Goal: Information Seeking & Learning: Find specific fact

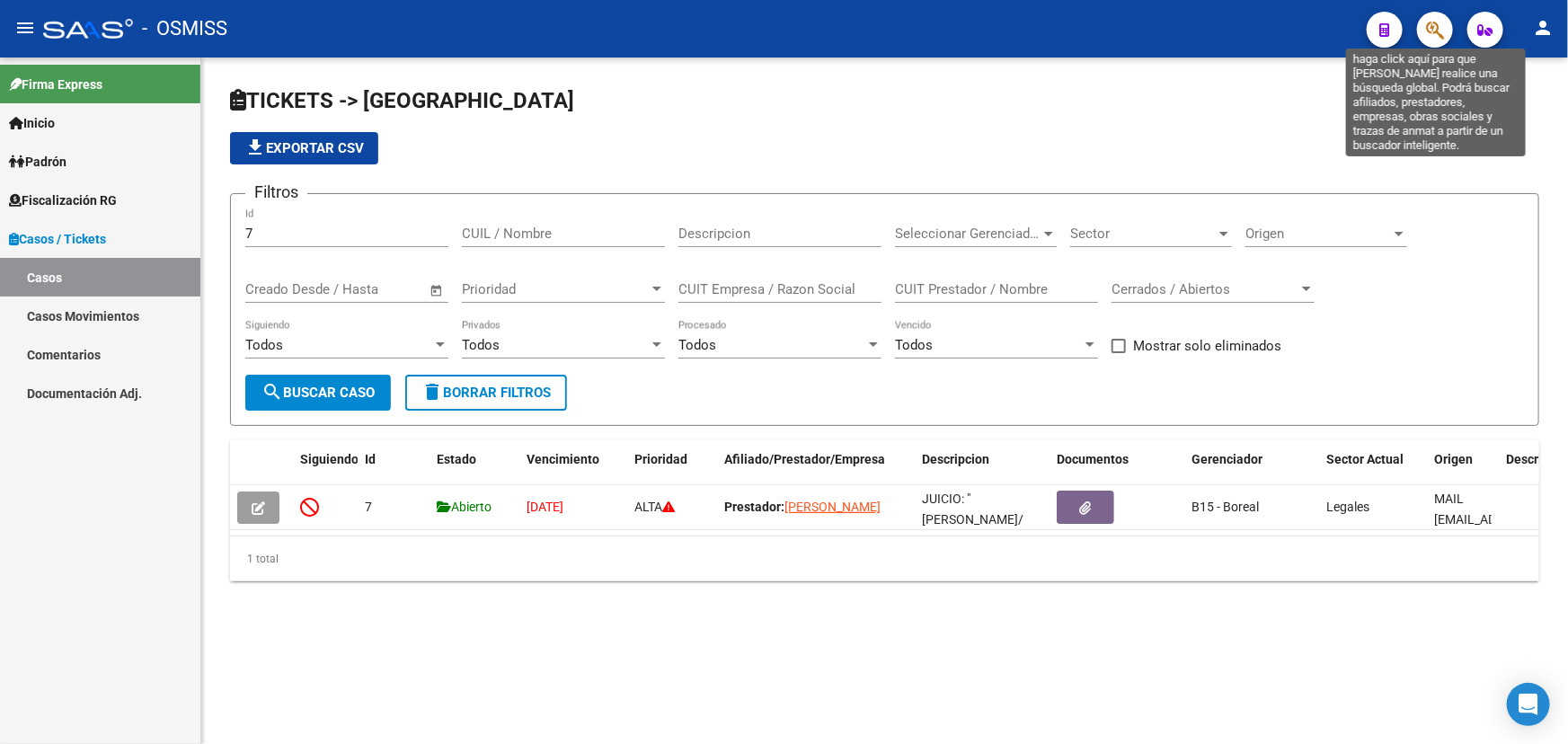
click at [1437, 38] on icon "button" at bounding box center [1435, 29] width 18 height 20
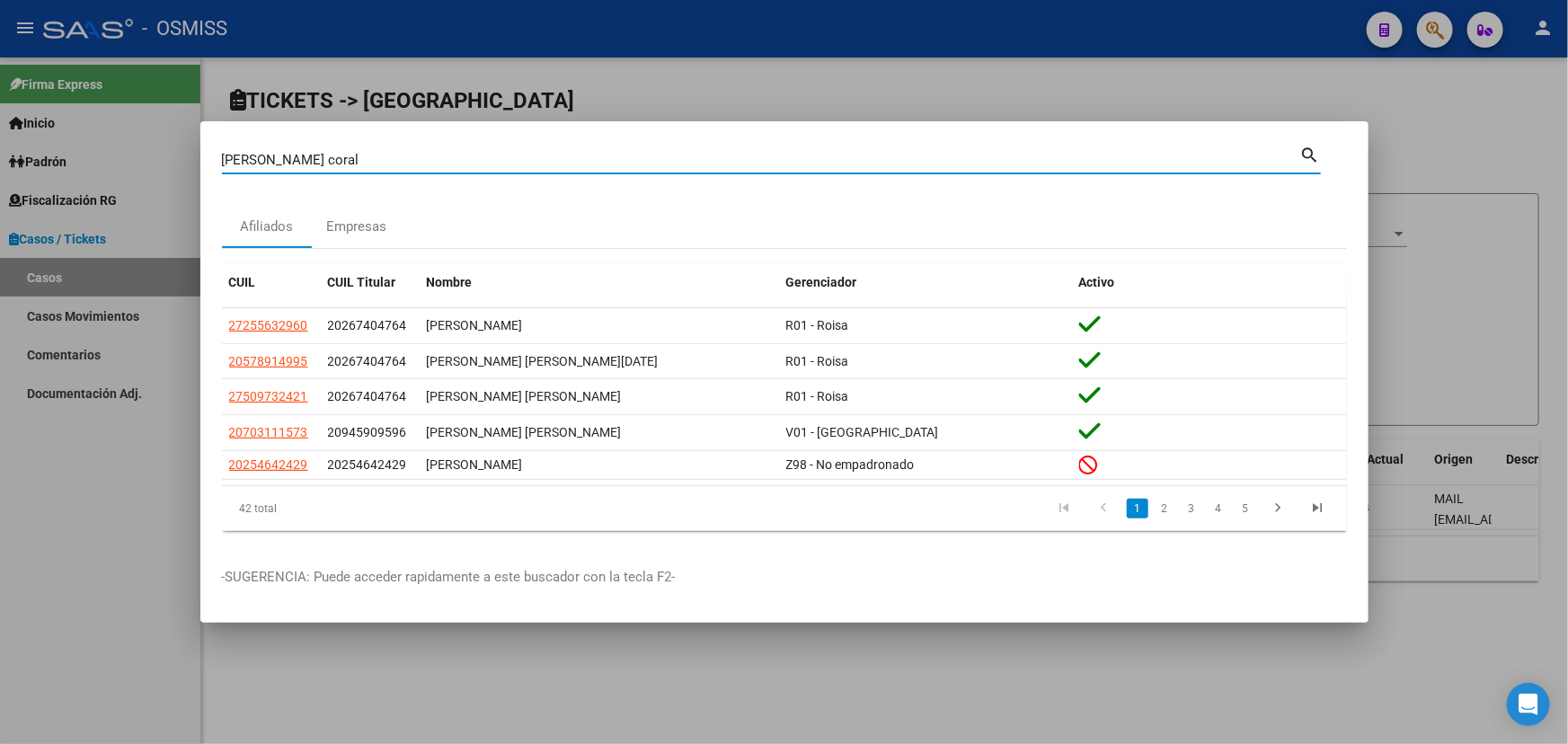
type input "[PERSON_NAME] coral"
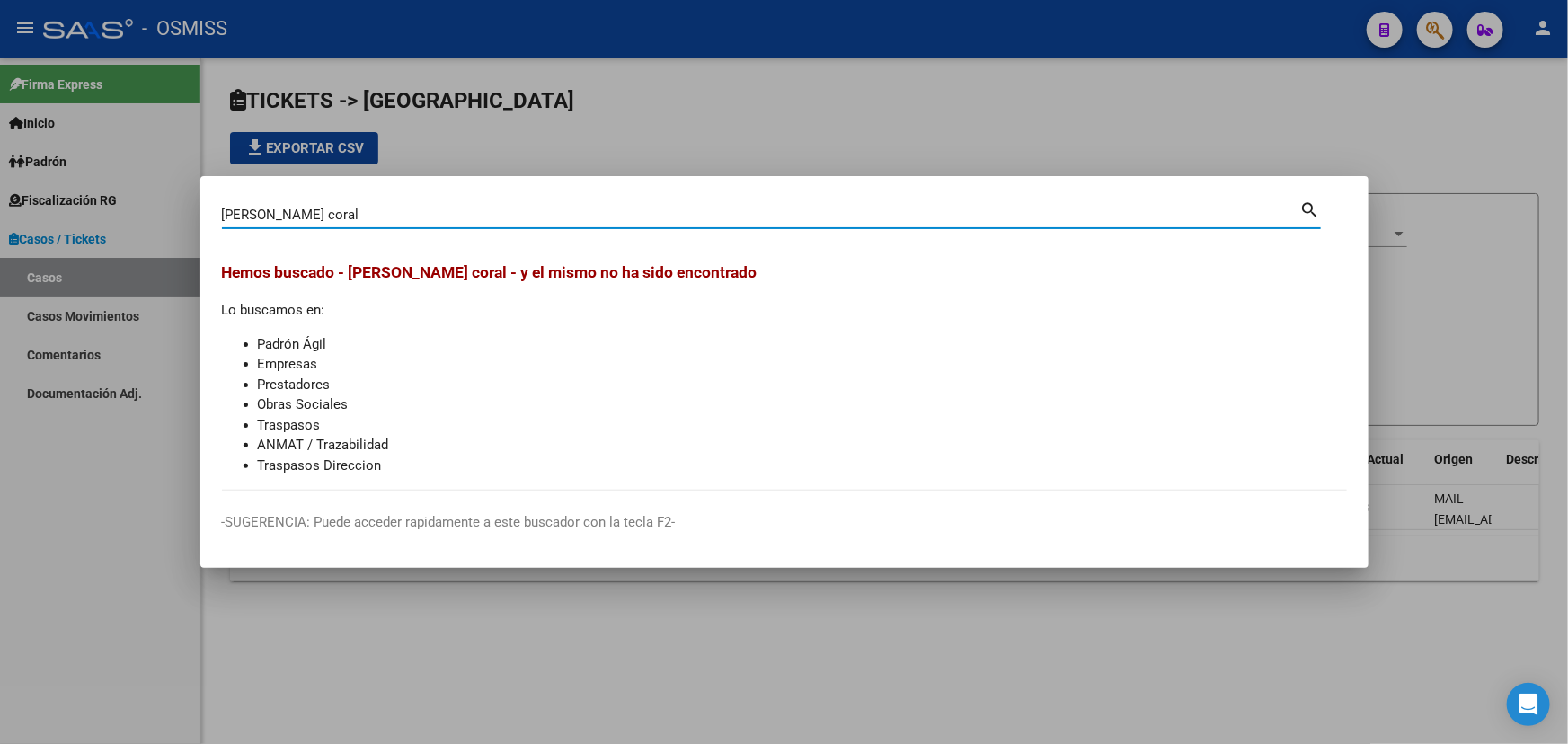
click at [369, 211] on input "[PERSON_NAME] coral" at bounding box center [761, 214] width 1078 height 17
drag, startPoint x: 379, startPoint y: 215, endPoint x: 0, endPoint y: 211, distance: 379.0
click at [0, 212] on div "[PERSON_NAME] coral Buscar (apellido, dni, cuil, nro traspaso, cuit, obra socia…" at bounding box center [784, 372] width 1568 height 744
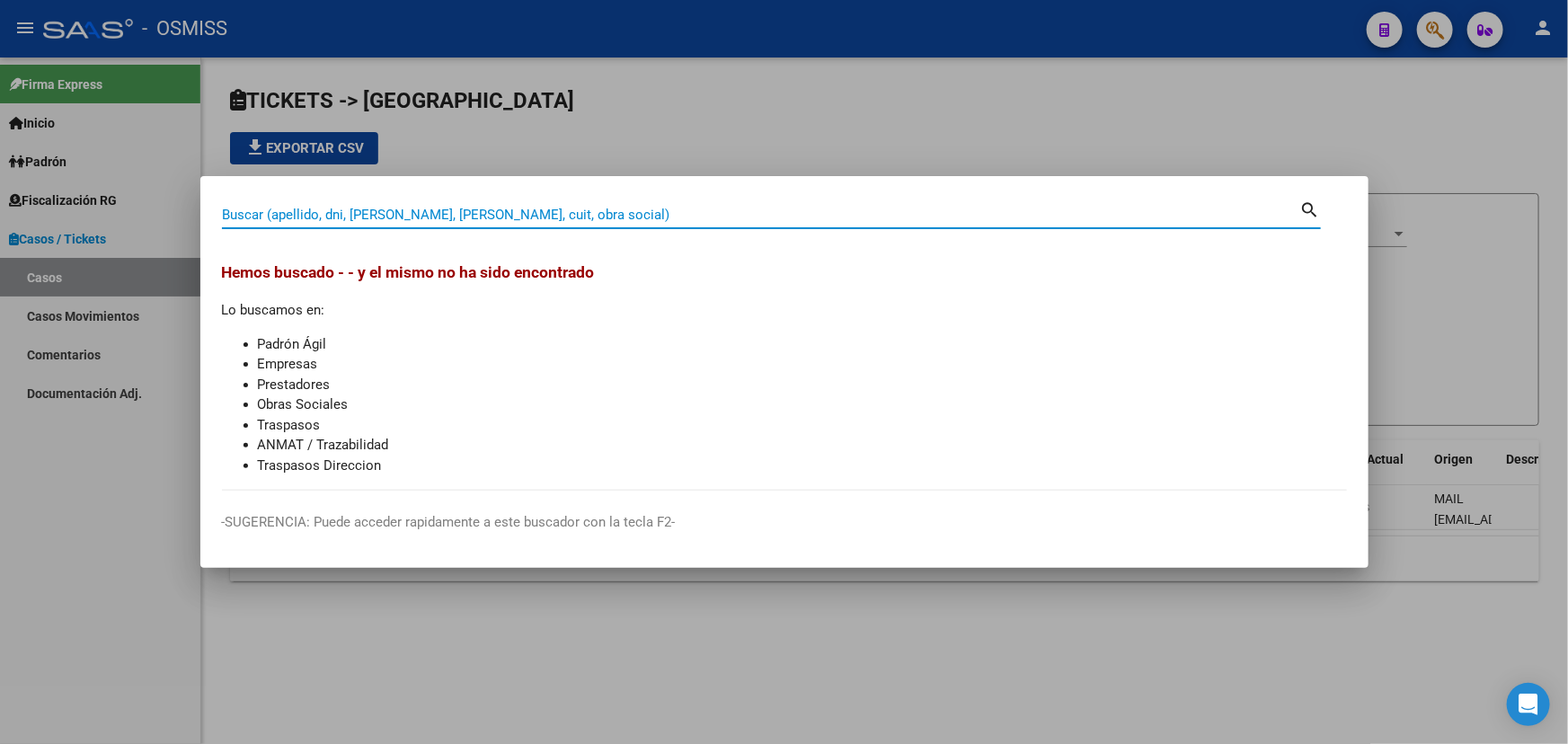
paste input "2585412"
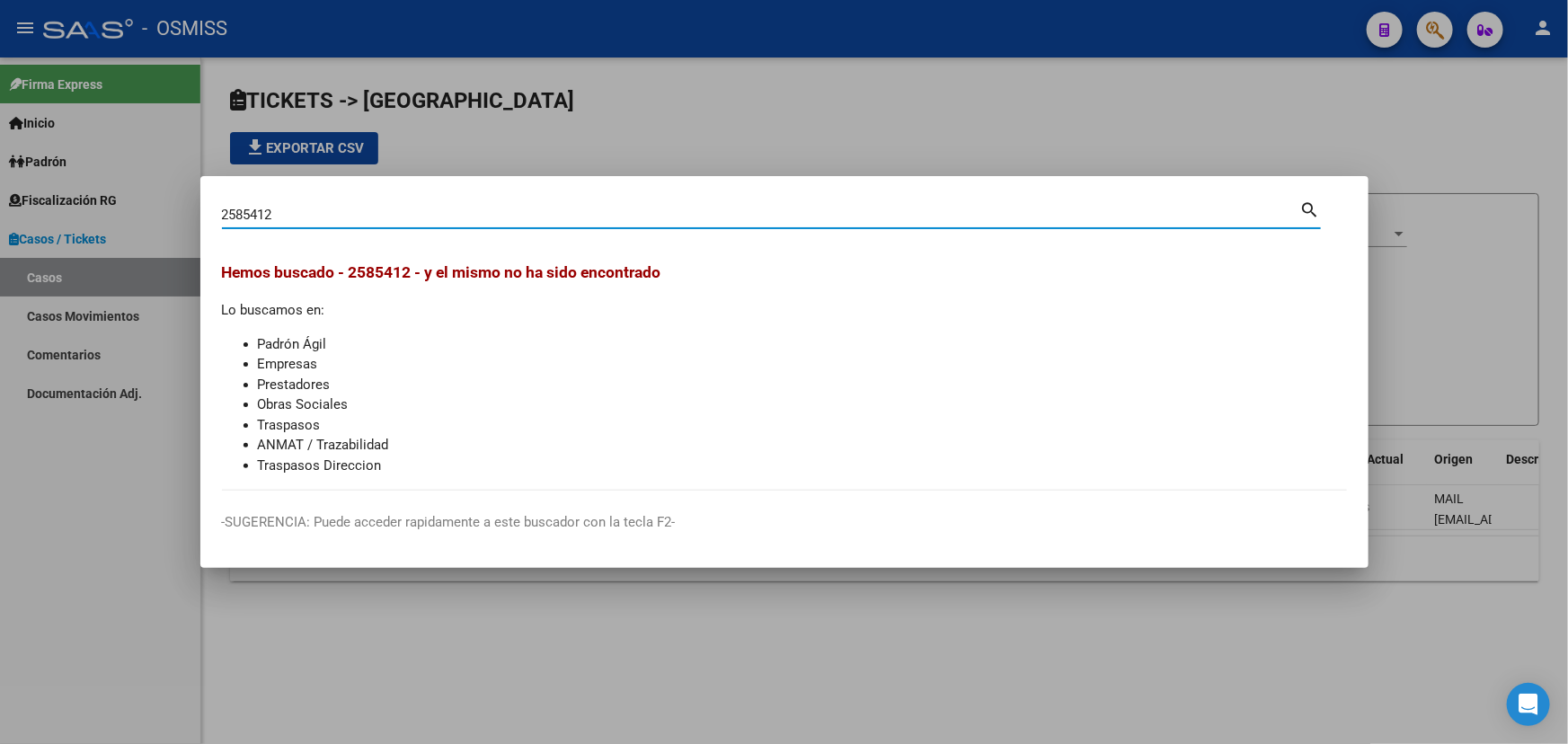
type input "2585412"
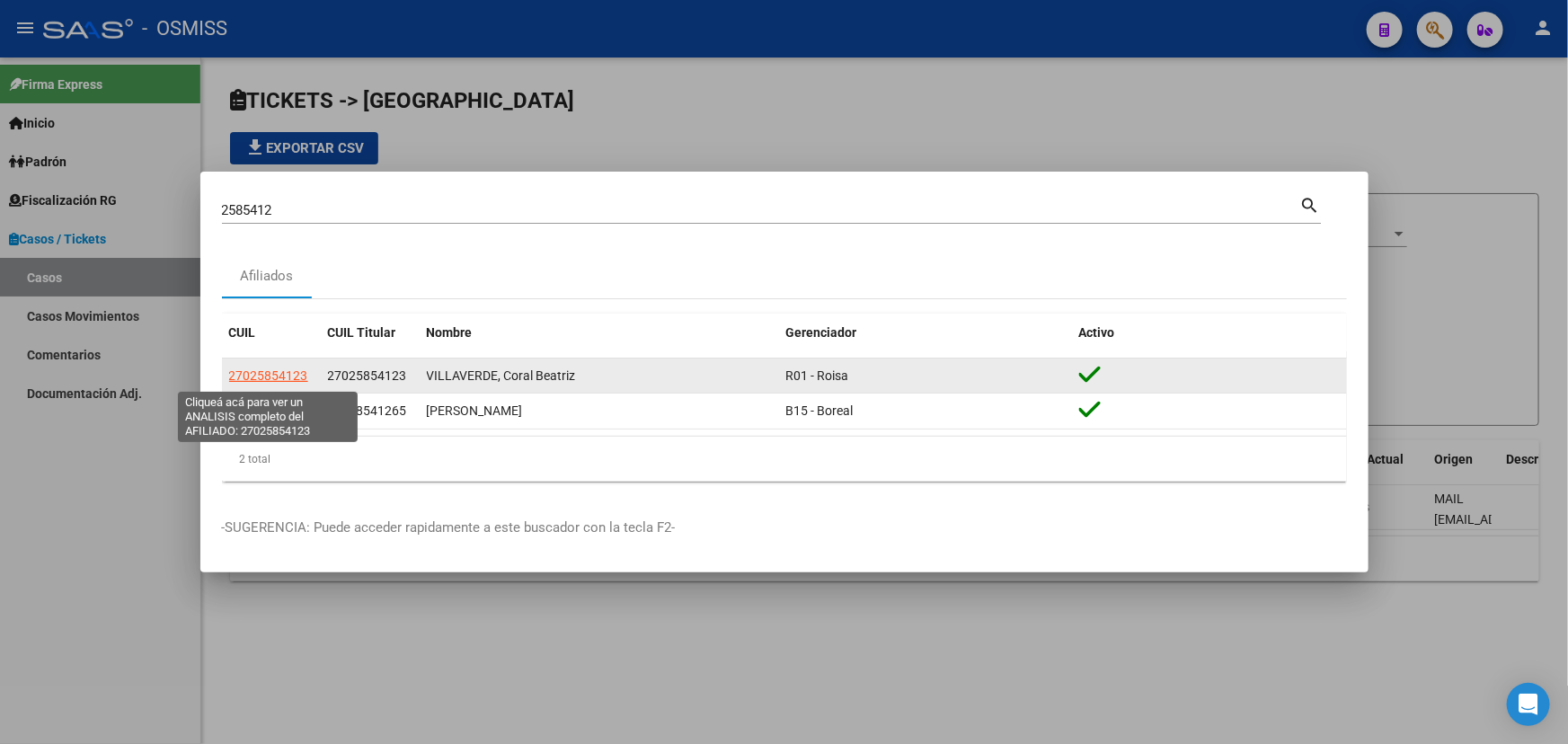
click at [267, 380] on span "27025854123" at bounding box center [268, 375] width 79 height 15
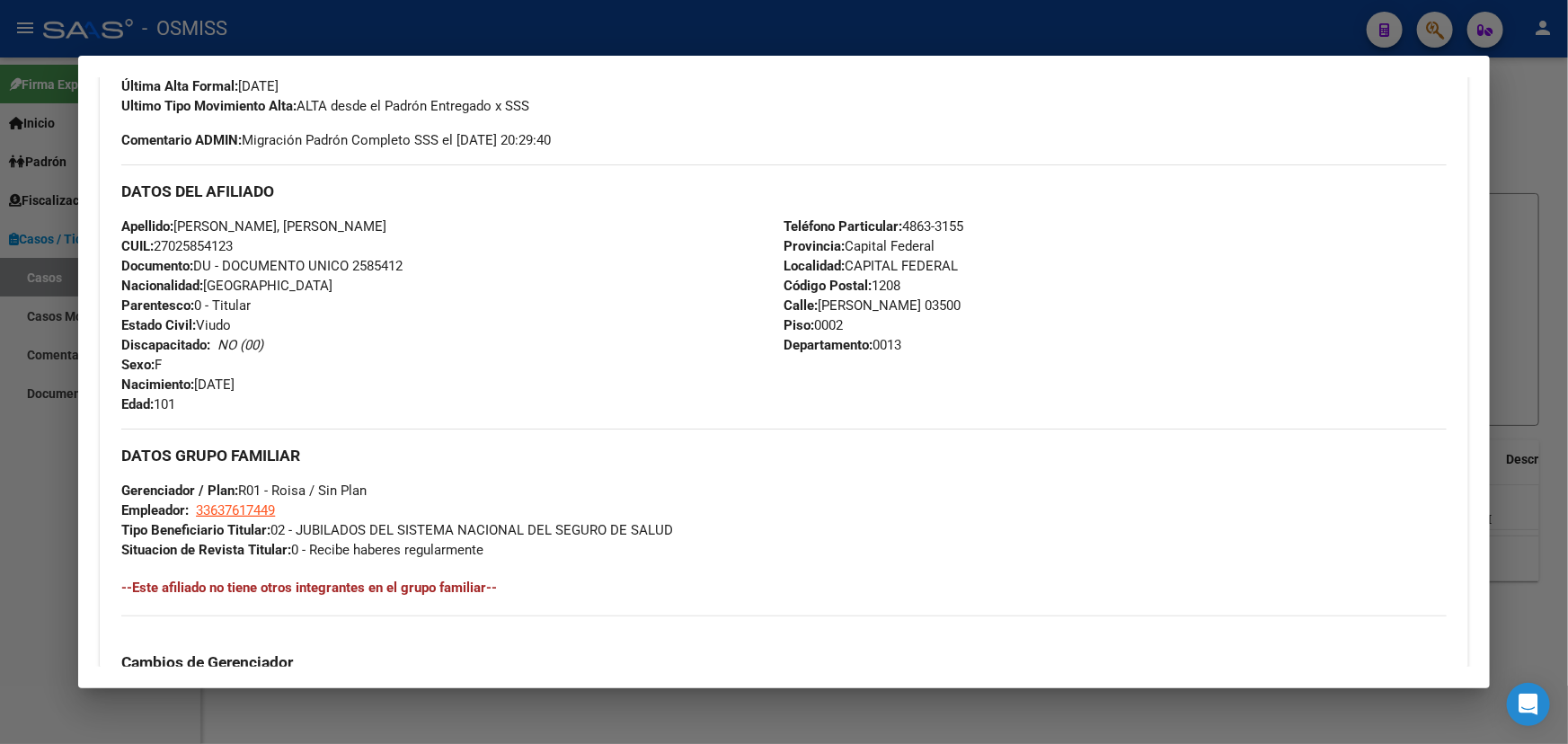
scroll to position [482, 0]
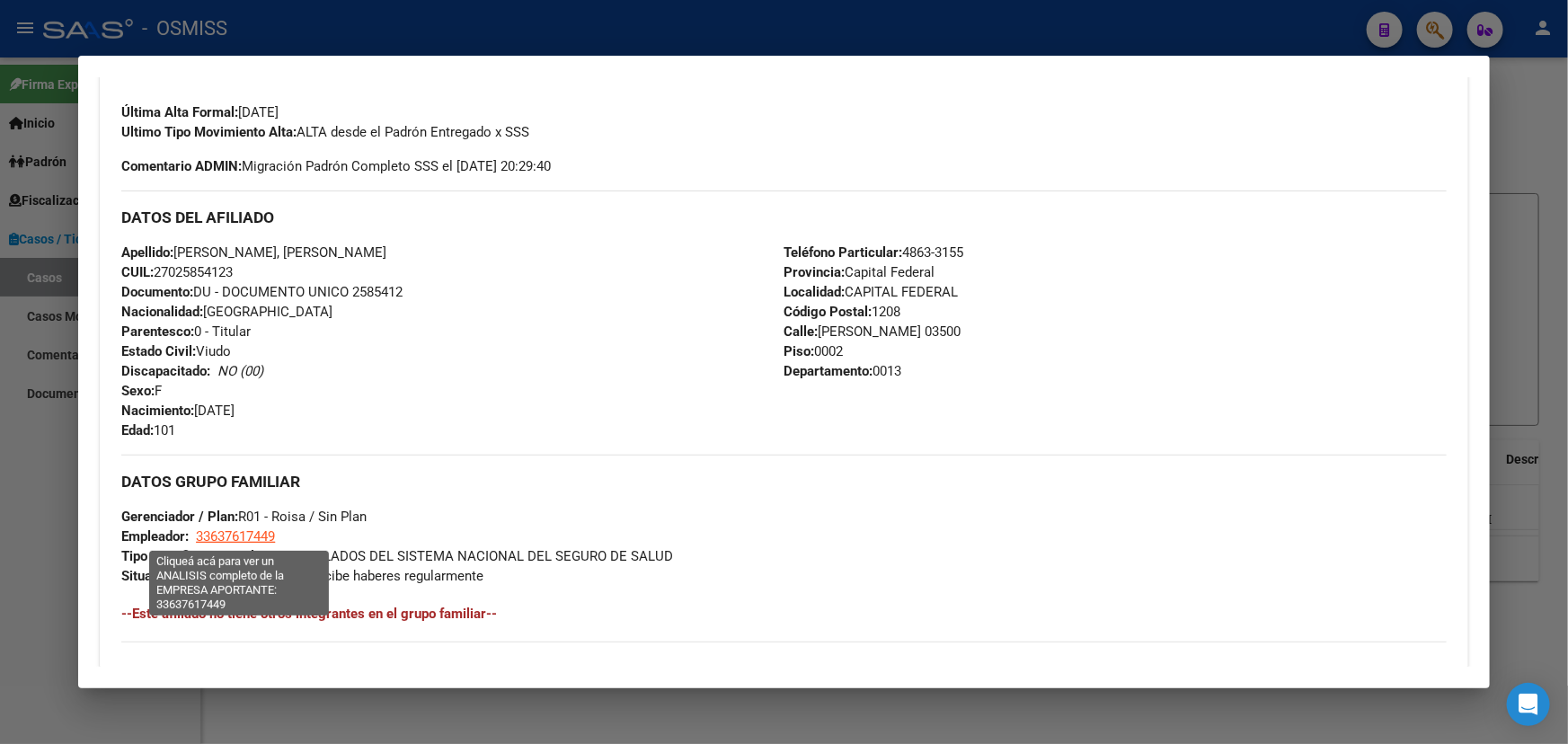
click at [226, 539] on span "33637617449" at bounding box center [235, 536] width 79 height 17
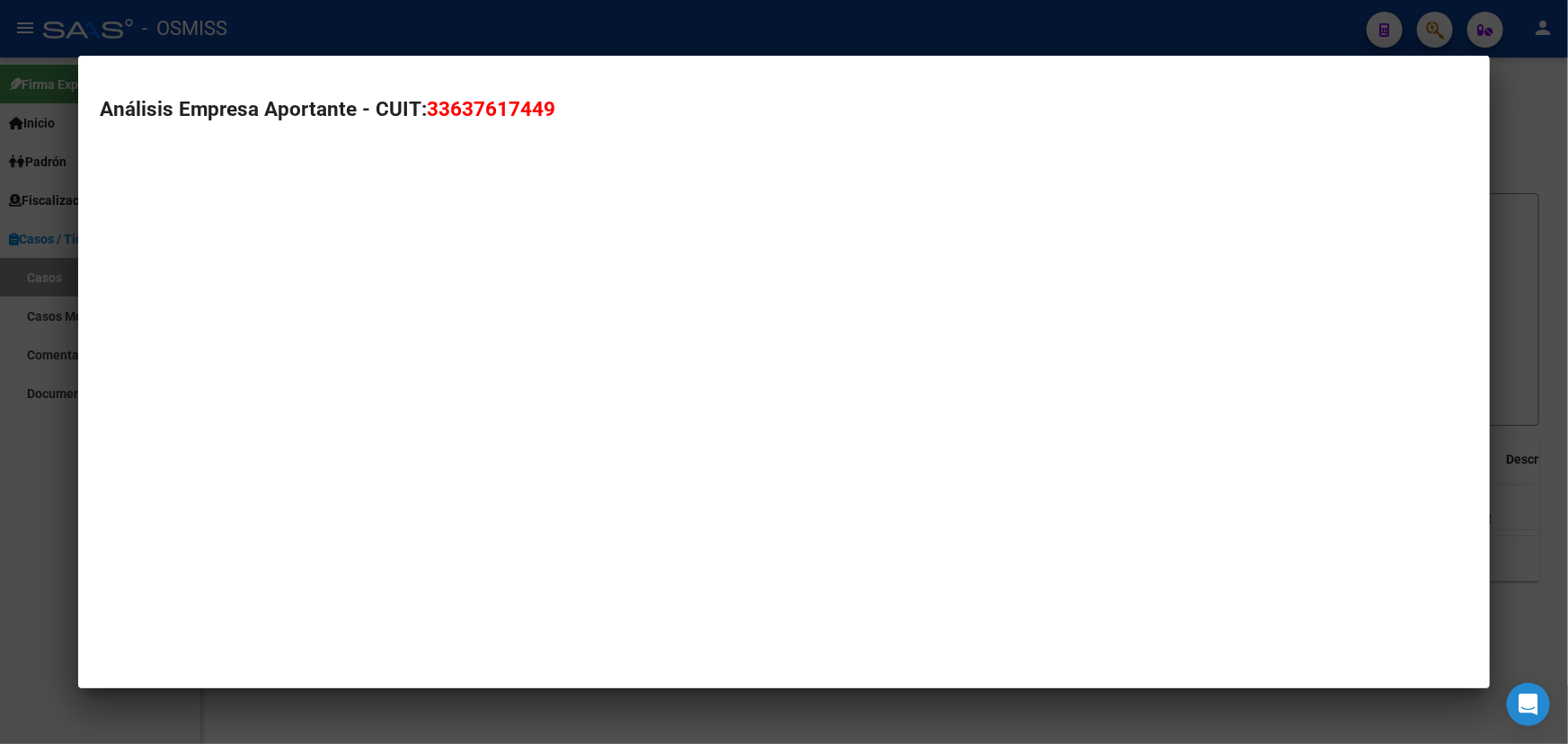
type textarea "33637617449"
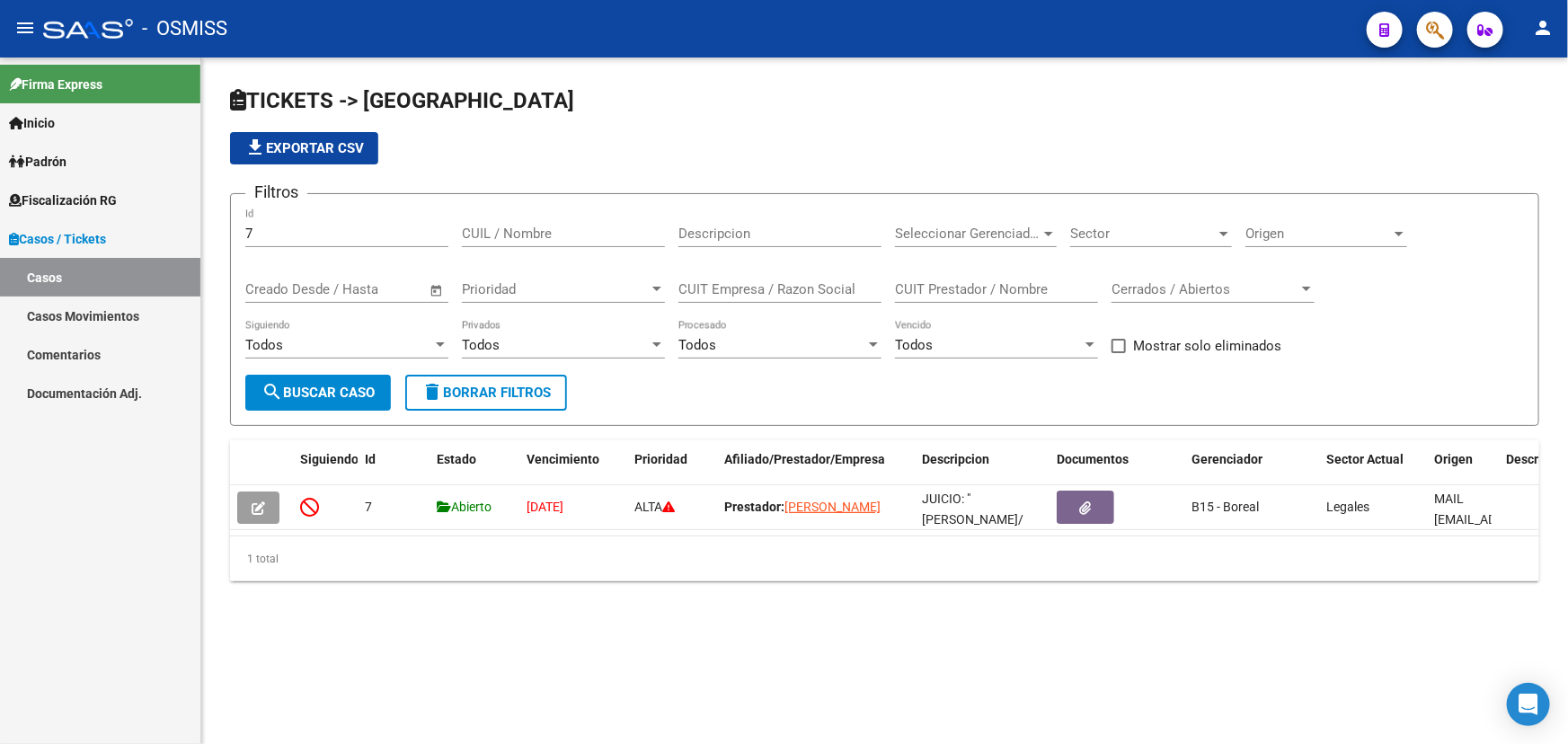
click at [1446, 18] on button "button" at bounding box center [1435, 29] width 36 height 36
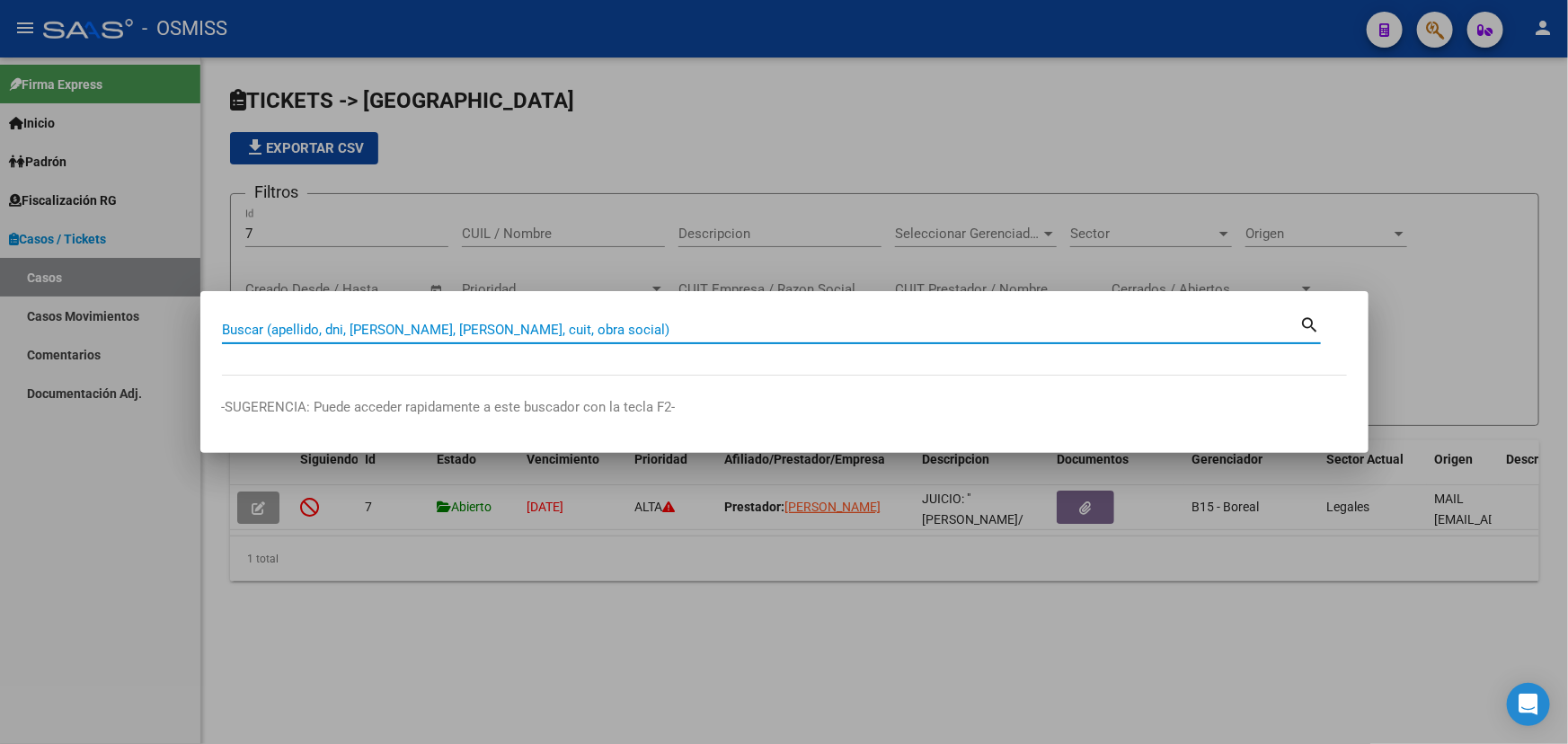
paste input "2585412"
type input "2585412"
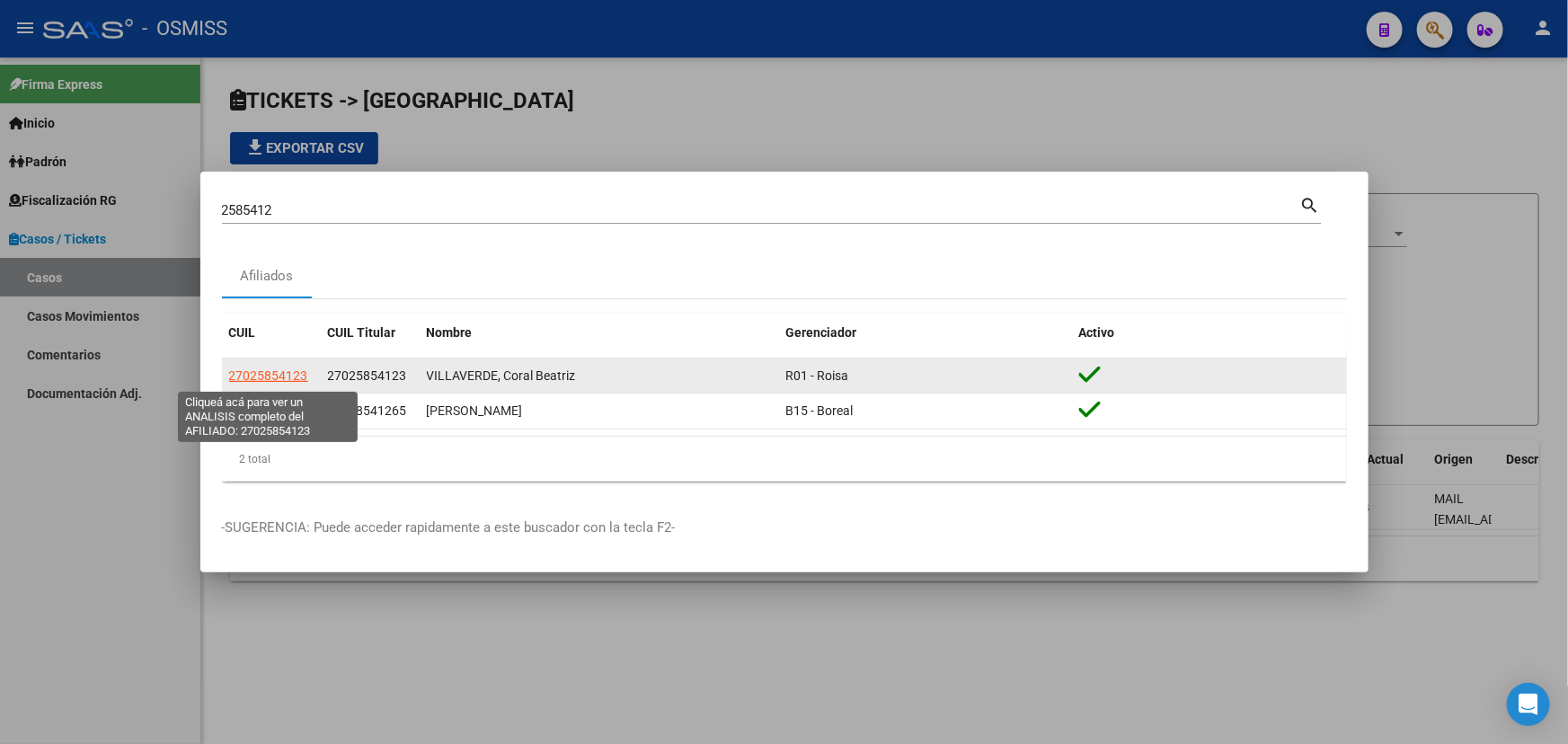
click at [258, 375] on span "27025854123" at bounding box center [268, 375] width 79 height 15
type textarea "27025854123"
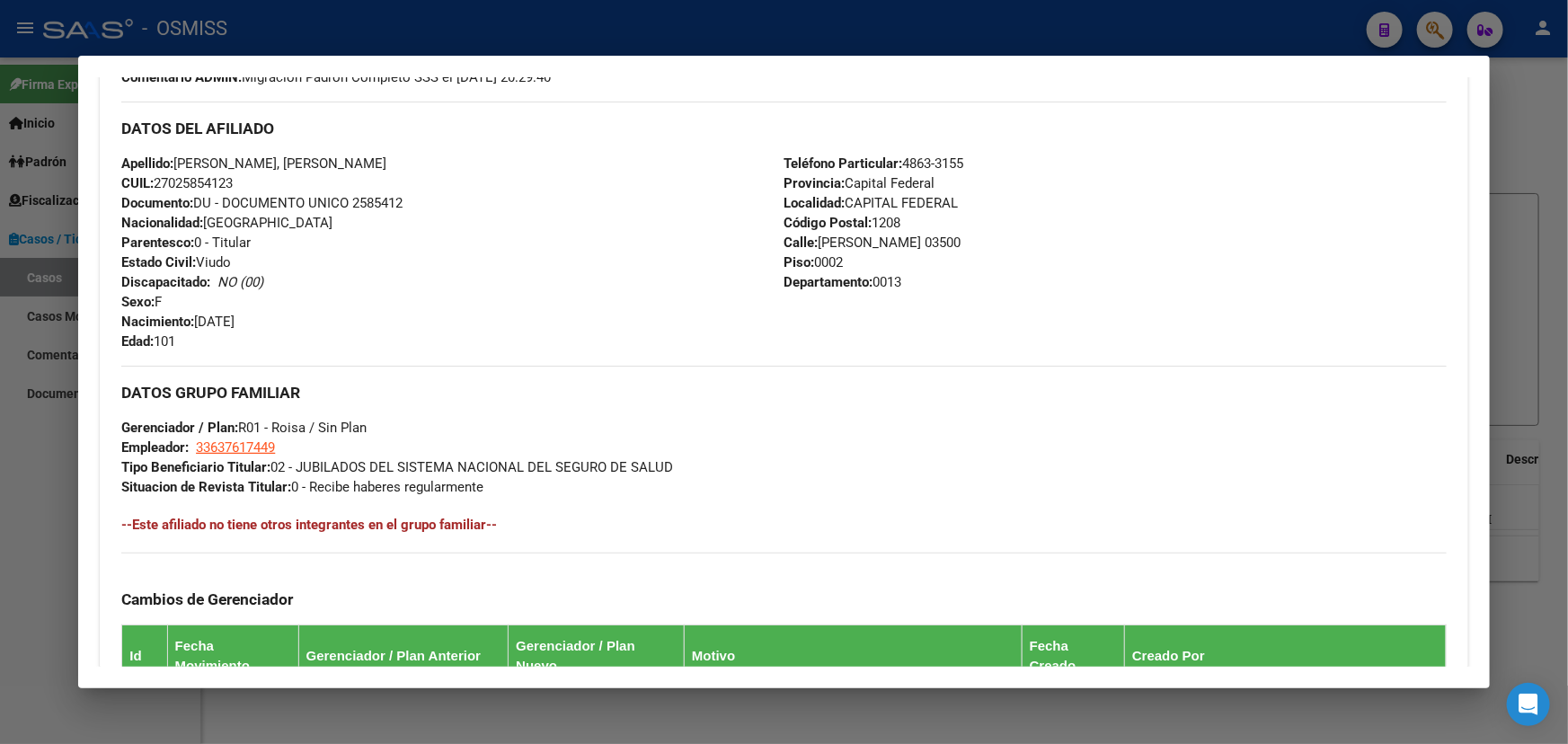
scroll to position [889, 0]
